Goal: Transaction & Acquisition: Purchase product/service

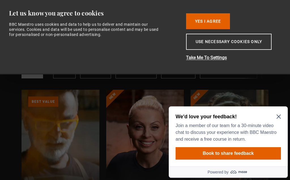
click at [282, 114] on div "We'd love your feedback! Join a member of our team for a 30-minute video chat t…" at bounding box center [228, 137] width 119 height 60
click at [279, 117] on icon "Close Maze Prompt" at bounding box center [279, 117] width 4 height 4
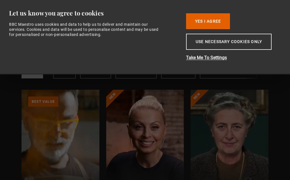
click at [216, 23] on button "Yes I Agree" at bounding box center [208, 21] width 44 height 16
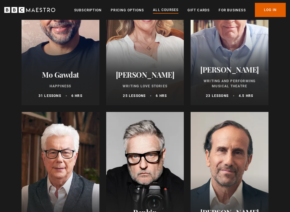
scroll to position [1121, 0]
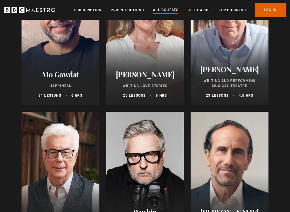
click at [262, 161] on div at bounding box center [230, 180] width 78 height 136
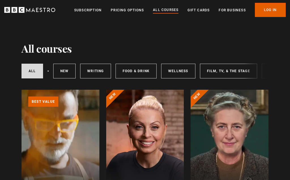
click at [62, 71] on link "New courses" at bounding box center [64, 71] width 23 height 15
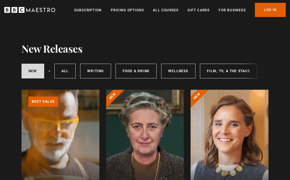
click at [63, 70] on link "All courses" at bounding box center [65, 71] width 22 height 15
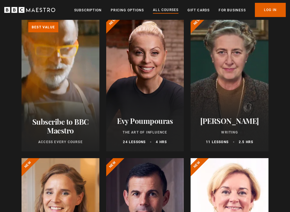
scroll to position [75, 0]
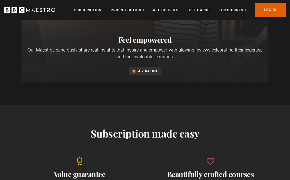
scroll to position [422, 0]
click at [167, 9] on link "All Courses" at bounding box center [166, 10] width 26 height 6
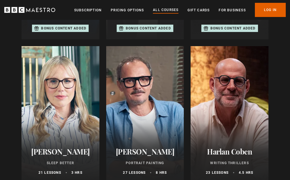
scroll to position [472, 0]
click at [147, 138] on div at bounding box center [145, 114] width 78 height 136
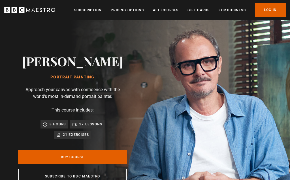
click at [264, 127] on img at bounding box center [165, 119] width 290 height 198
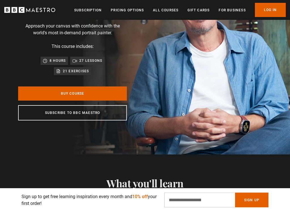
scroll to position [64, 0]
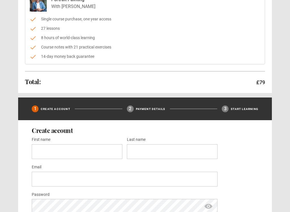
scroll to position [77, 0]
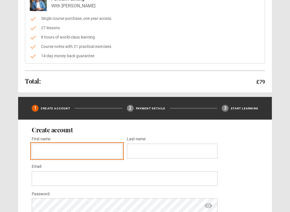
click at [46, 151] on input "First name *" at bounding box center [77, 151] width 91 height 15
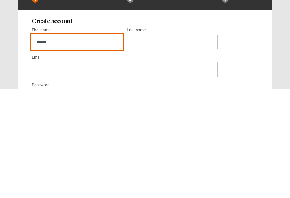
scroll to position [85, 0]
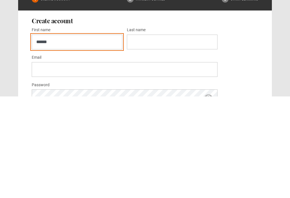
type input "******"
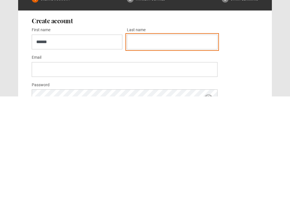
click at [153, 136] on input "Last name *" at bounding box center [172, 143] width 91 height 15
type input "******"
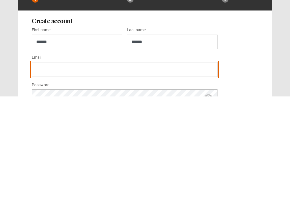
click at [50, 164] on input "Email *" at bounding box center [125, 171] width 186 height 15
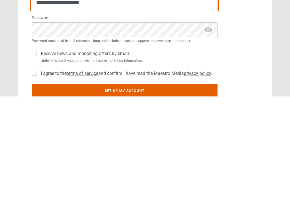
scroll to position [153, 0]
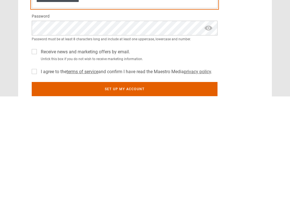
type input "**********"
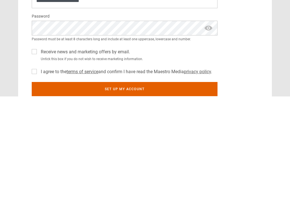
click at [212, 122] on span "show password" at bounding box center [208, 129] width 9 height 15
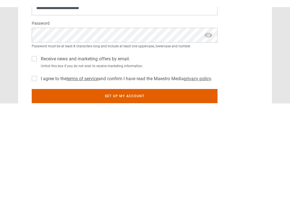
scroll to position [255, 0]
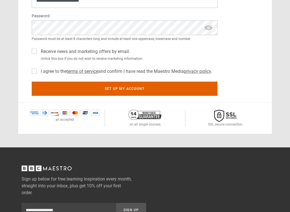
click at [33, 73] on div "I agree to the terms of service and confirm I have read the Maestro Media priva…" at bounding box center [125, 70] width 186 height 9
click at [39, 72] on label "I agree to the terms of service and confirm I have read the Maestro Media priva…" at bounding box center [126, 71] width 174 height 7
click at [174, 88] on button "Set up my account" at bounding box center [125, 89] width 186 height 14
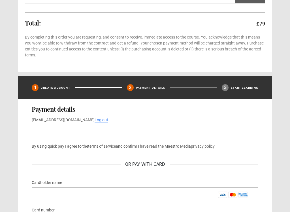
scroll to position [165, 0]
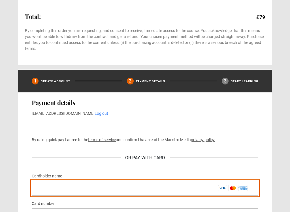
click at [43, 180] on input "Cardholder name *" at bounding box center [145, 188] width 227 height 15
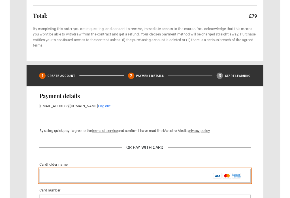
scroll to position [203, 0]
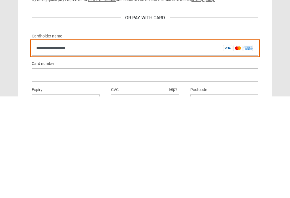
type input "**********"
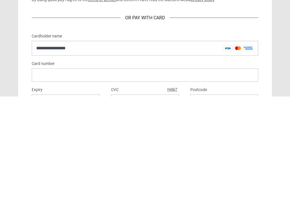
click at [65, 170] on div at bounding box center [145, 176] width 227 height 13
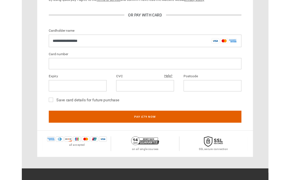
scroll to position [321, 0]
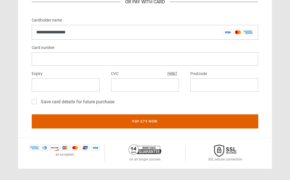
click at [39, 104] on label "Save card details for future purchase" at bounding box center [77, 102] width 76 height 7
click at [175, 122] on button "Pay £79 now" at bounding box center [145, 121] width 227 height 14
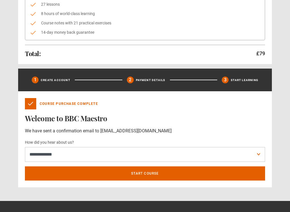
scroll to position [105, 0]
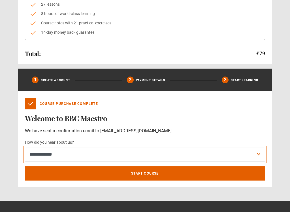
click at [47, 154] on select "**********" at bounding box center [145, 154] width 240 height 15
select select "**********"
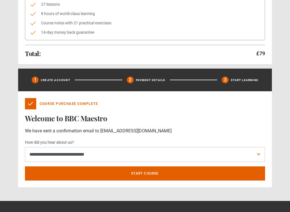
click at [152, 178] on link "Start course" at bounding box center [145, 173] width 240 height 14
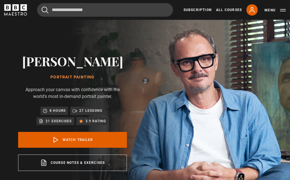
scroll to position [205, 0]
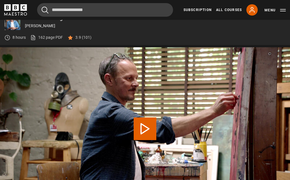
click at [148, 130] on button "Play Video" at bounding box center [145, 129] width 23 height 23
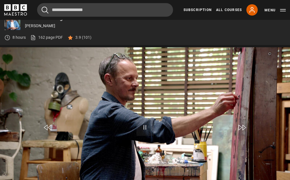
scroll to position [234, 0]
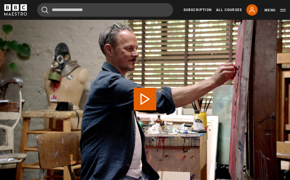
scroll to position [205, 0]
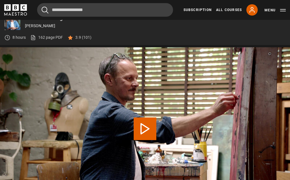
click at [285, 9] on button "Menu" at bounding box center [275, 10] width 21 height 6
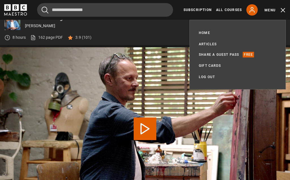
click at [255, 12] on icon at bounding box center [252, 10] width 7 height 7
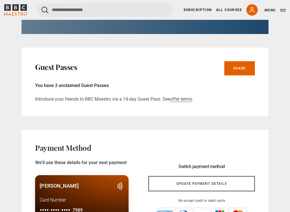
scroll to position [281, 0]
click at [243, 69] on link "Share" at bounding box center [239, 68] width 31 height 14
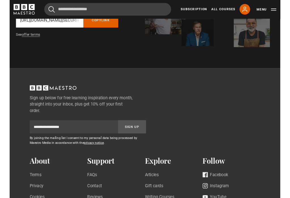
scroll to position [120, 0]
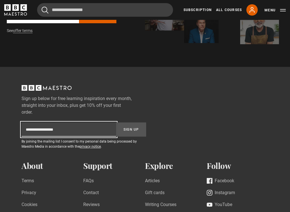
click at [65, 130] on input "Subscription-footer-email" at bounding box center [69, 130] width 95 height 14
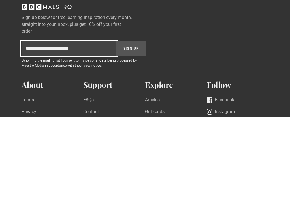
type input "**********"
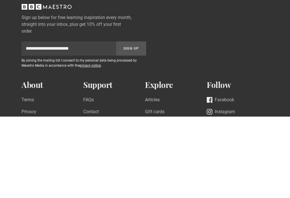
click at [142, 123] on button "Sign Up" at bounding box center [131, 130] width 30 height 14
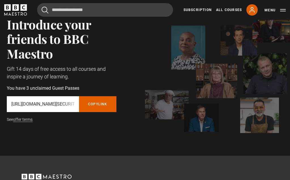
scroll to position [31, 0]
click at [98, 104] on button "Copy referral link" at bounding box center [97, 105] width 37 height 16
click at [26, 120] on link "offer terms" at bounding box center [23, 119] width 20 height 5
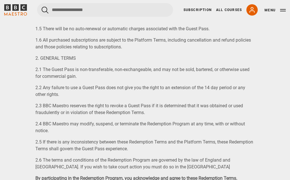
scroll to position [603, 0]
click at [285, 10] on button "Menu" at bounding box center [275, 10] width 21 height 6
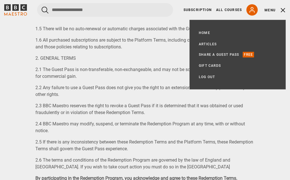
click at [232, 56] on link "Share a guest pass" at bounding box center [219, 55] width 41 height 6
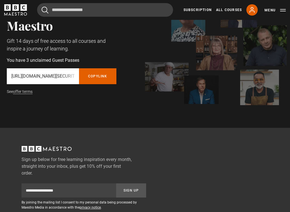
scroll to position [58, 0]
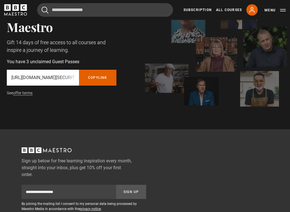
click at [95, 78] on button "Copy referral link" at bounding box center [97, 78] width 37 height 16
click at [27, 100] on div "Introduce your friends to BBC Maestro Gift 14 days of free access to all course…" at bounding box center [60, 45] width 121 height 110
click at [25, 95] on link "offer terms" at bounding box center [23, 93] width 20 height 5
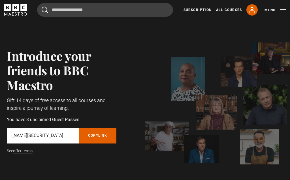
scroll to position [0, 55]
click at [99, 132] on button "Copy referral link" at bounding box center [97, 136] width 37 height 16
